Goal: Task Accomplishment & Management: Manage account settings

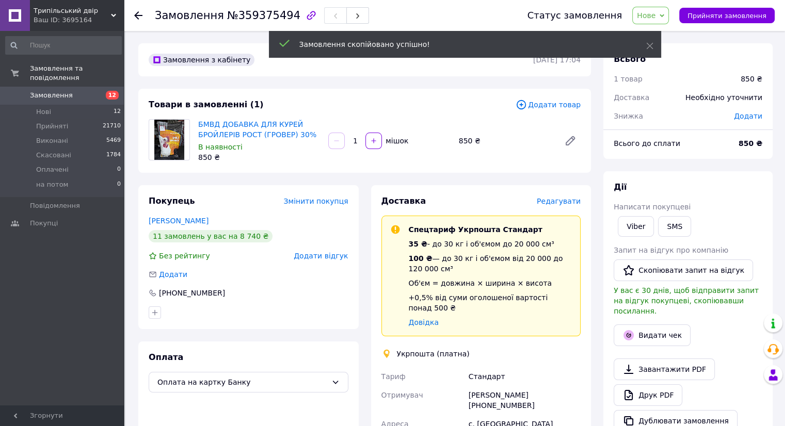
click at [554, 203] on span "Редагувати" at bounding box center [558, 201] width 44 height 8
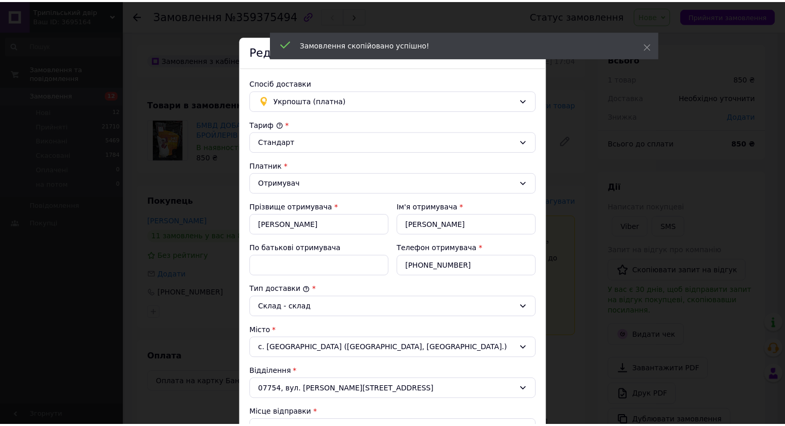
scroll to position [254, 0]
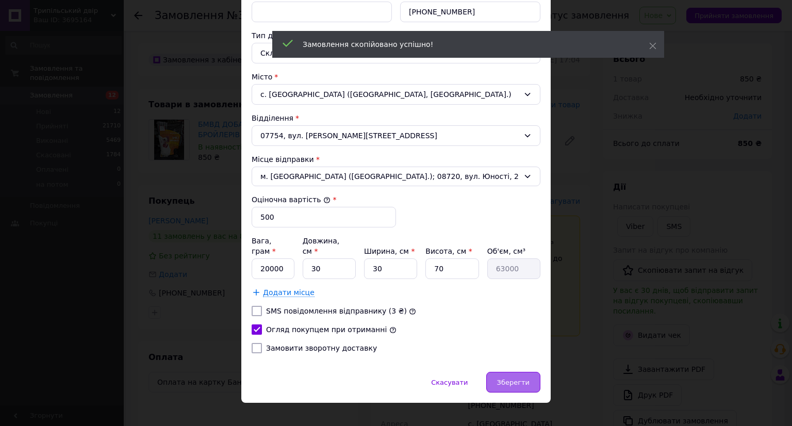
click at [518, 379] on span "Зберегти" at bounding box center [513, 383] width 32 height 8
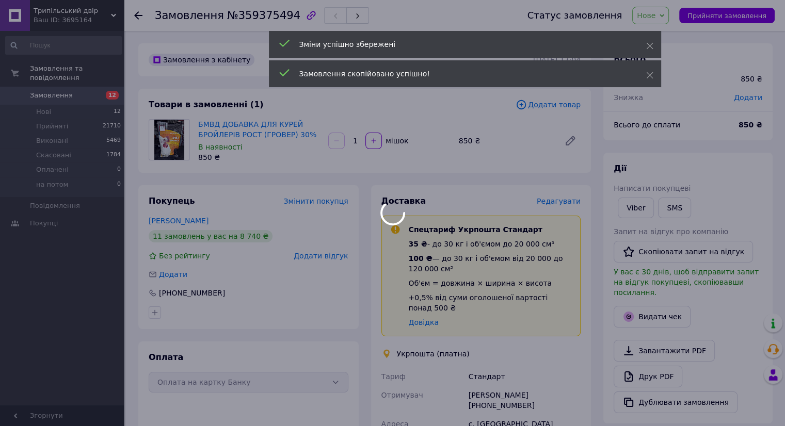
click at [719, 15] on div at bounding box center [392, 213] width 785 height 426
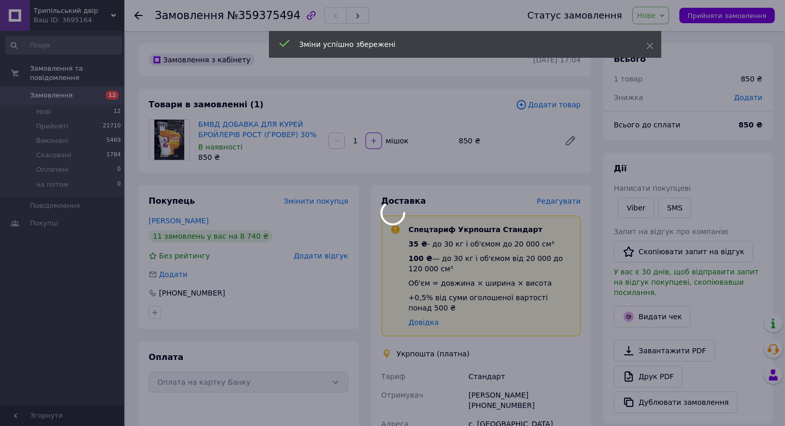
click at [714, 9] on div at bounding box center [392, 213] width 785 height 426
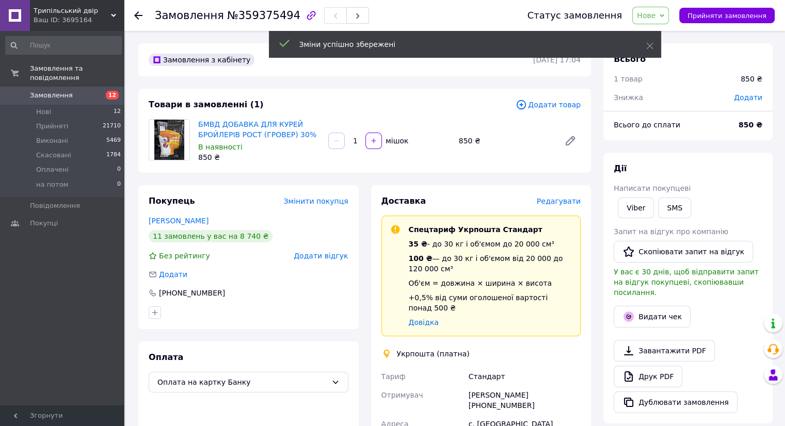
click at [710, 19] on span "Прийняти замовлення" at bounding box center [726, 16] width 79 height 8
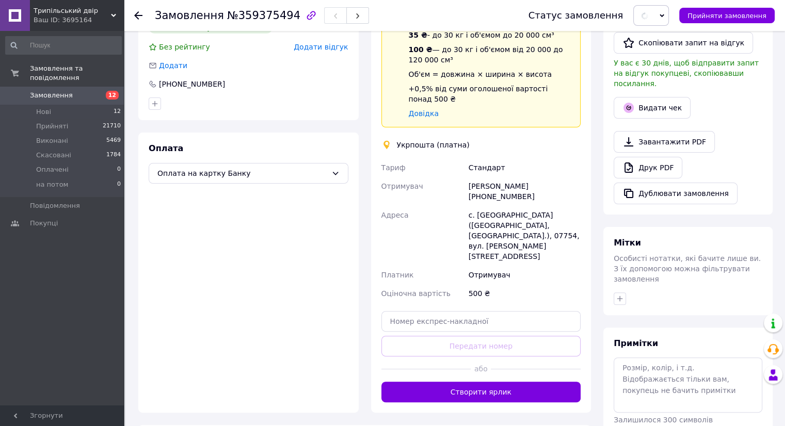
scroll to position [239, 0]
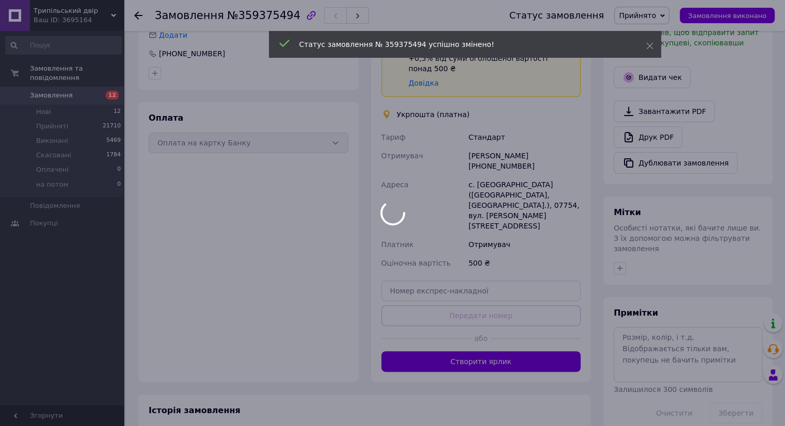
click at [473, 351] on button "Створити ярлик" at bounding box center [481, 361] width 200 height 21
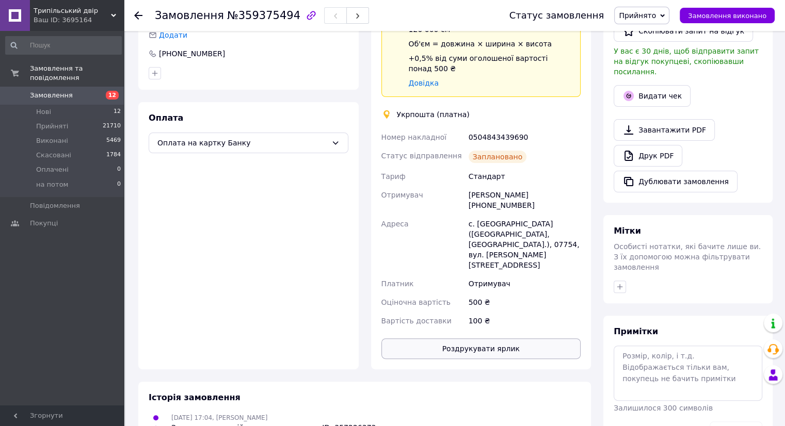
click at [487, 338] on button "Роздрукувати ярлик" at bounding box center [481, 348] width 200 height 21
click at [650, 171] on button "Дублювати замовлення" at bounding box center [675, 182] width 124 height 22
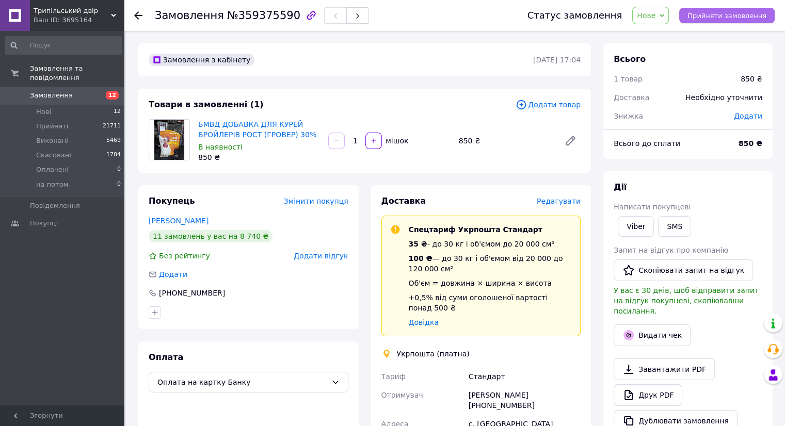
click at [724, 12] on span "Прийняти замовлення" at bounding box center [726, 16] width 79 height 8
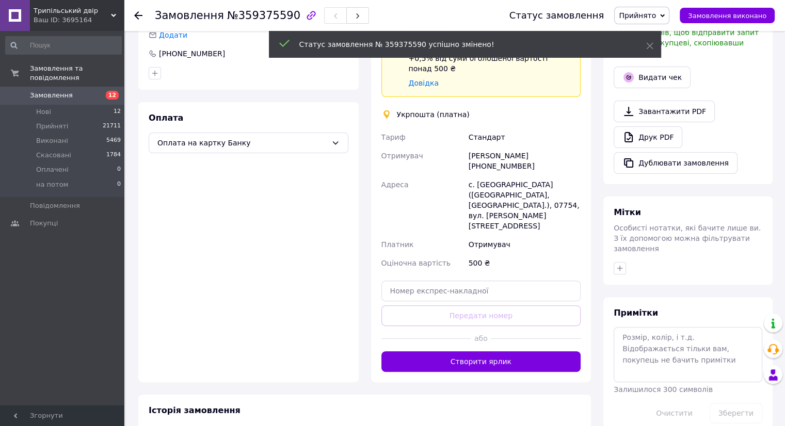
scroll to position [256, 0]
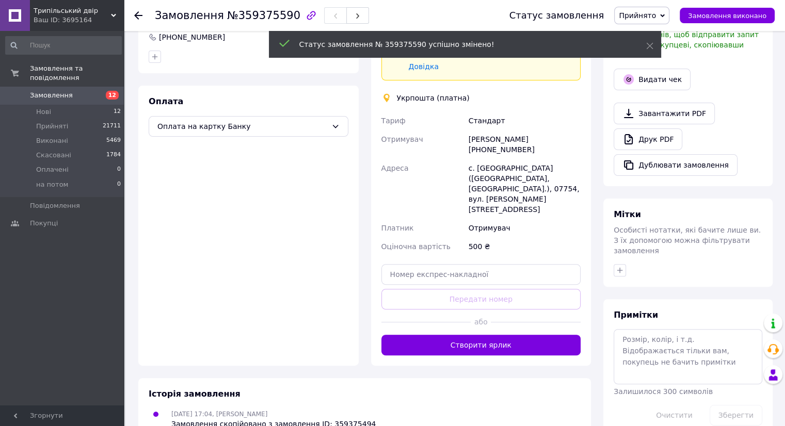
click at [457, 319] on div "Доставка Редагувати Спецтариф Укрпошта Стандарт 35 ₴ - до 30 кг і об'ємом до 20…" at bounding box center [481, 147] width 220 height 436
click at [462, 335] on button "Створити ярлик" at bounding box center [481, 345] width 200 height 21
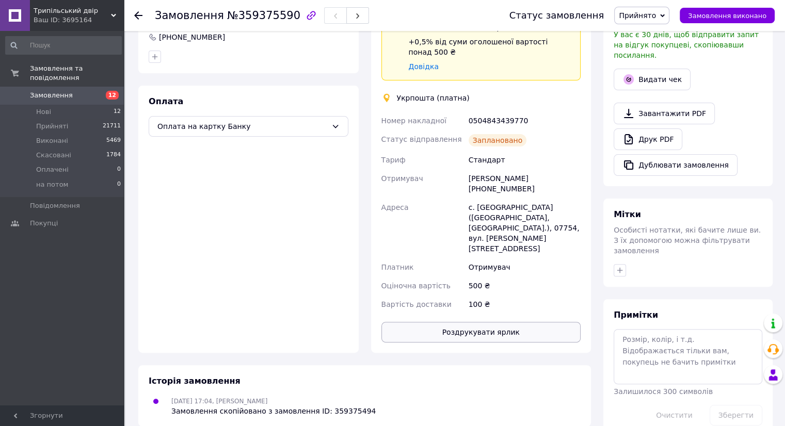
click at [460, 322] on button "Роздрукувати ярлик" at bounding box center [481, 332] width 200 height 21
